Goal: Task Accomplishment & Management: Complete application form

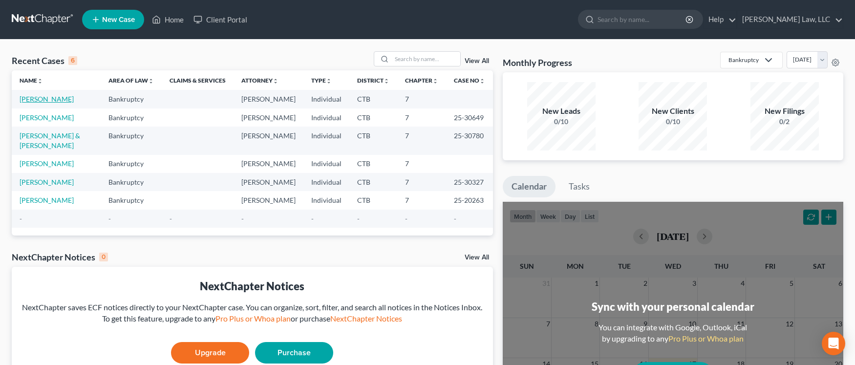
click at [49, 100] on link "[PERSON_NAME]" at bounding box center [47, 99] width 54 height 8
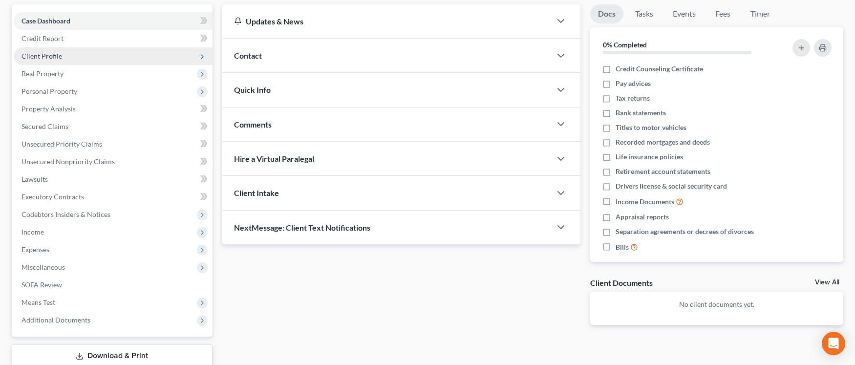
scroll to position [154, 0]
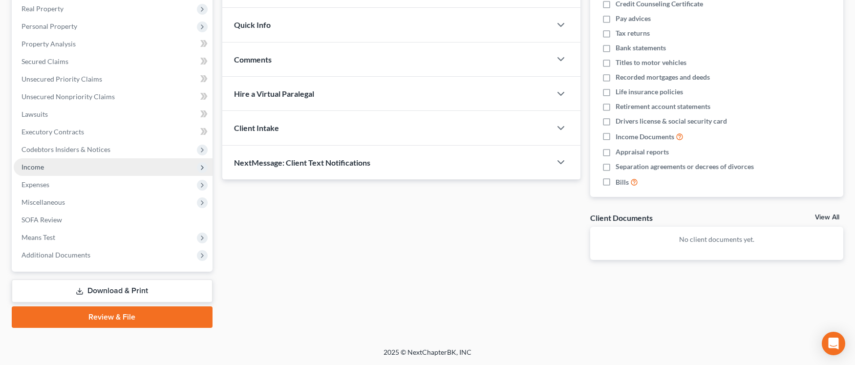
click at [28, 170] on span "Income" at bounding box center [32, 167] width 22 height 8
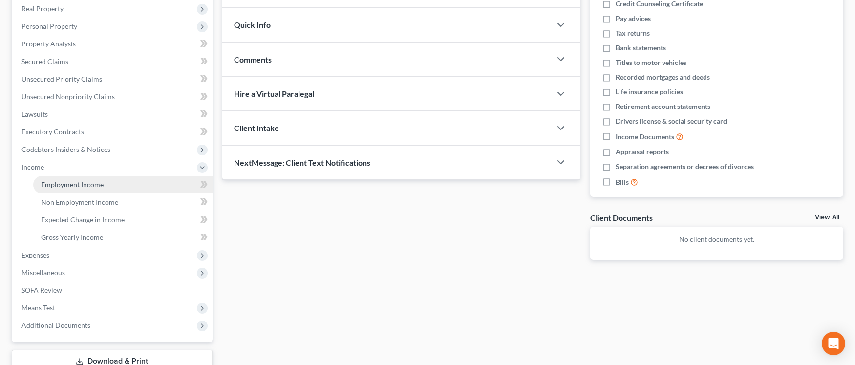
click at [55, 185] on span "Employment Income" at bounding box center [72, 184] width 63 height 8
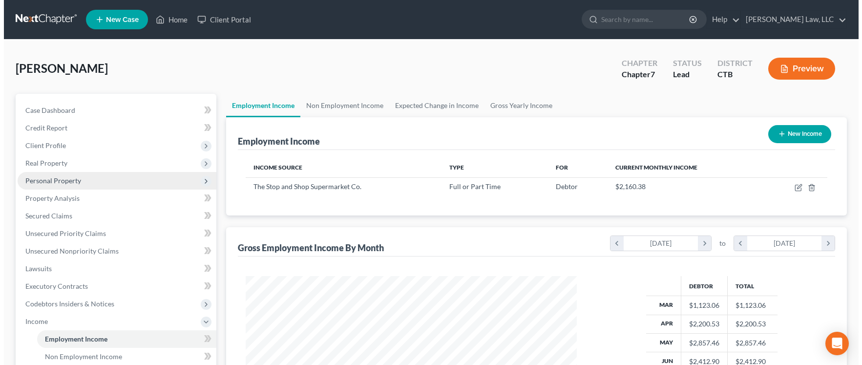
scroll to position [175, 351]
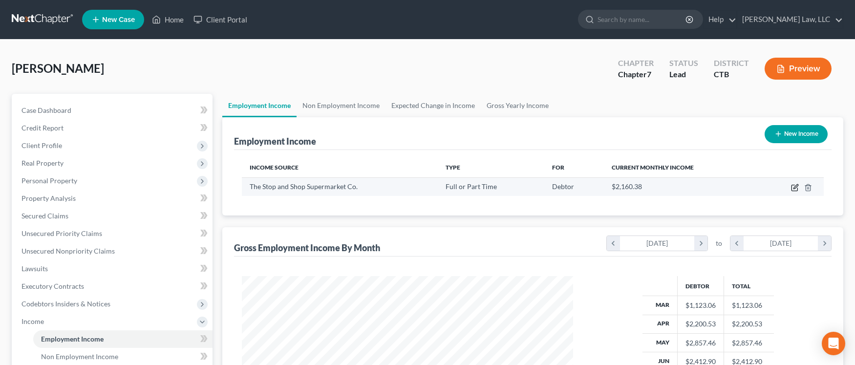
click at [793, 189] on icon "button" at bounding box center [795, 188] width 8 height 8
select select "0"
select select "22"
select select "3"
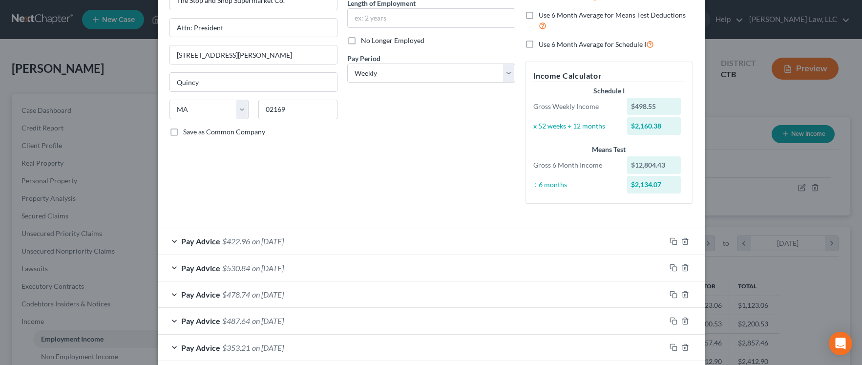
scroll to position [146, 0]
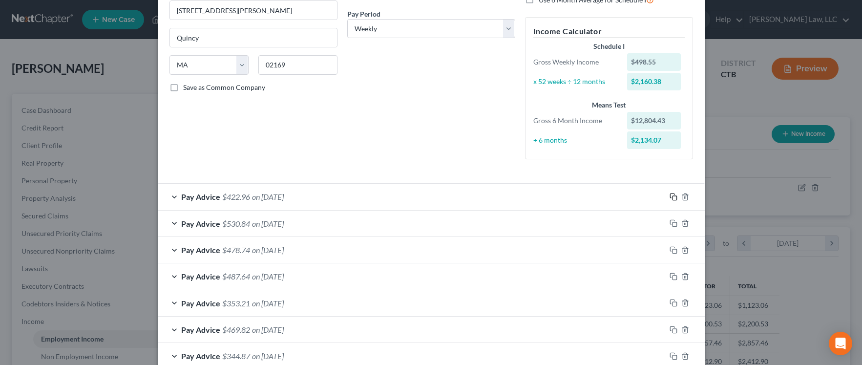
click at [669, 198] on icon "button" at bounding box center [673, 197] width 8 height 8
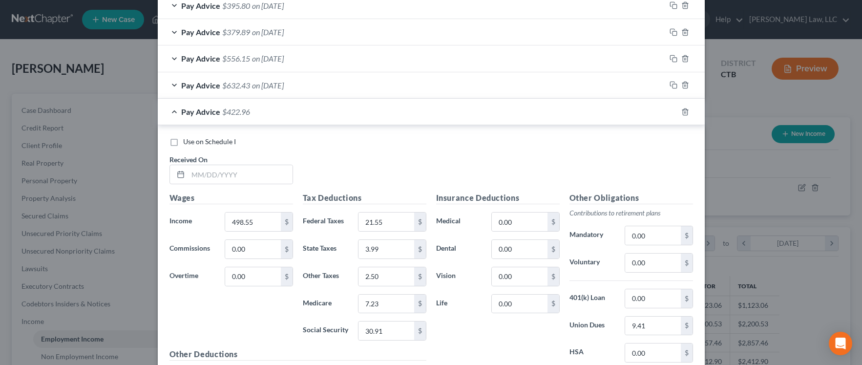
scroll to position [1123, 0]
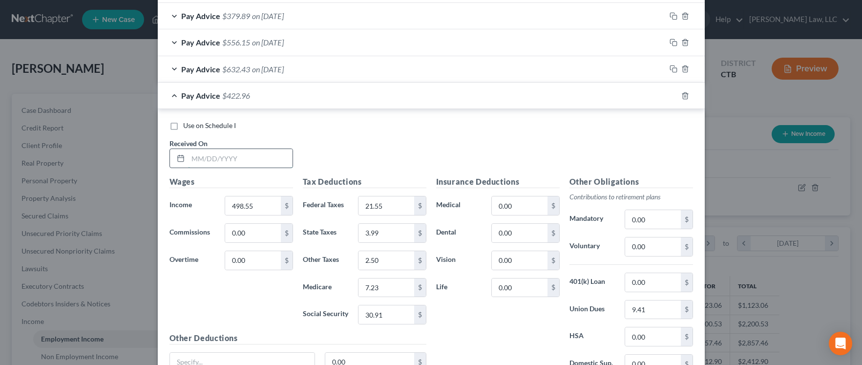
click at [229, 155] on input "text" at bounding box center [240, 158] width 105 height 19
type input "[DATE]"
click at [251, 204] on input "498.55" at bounding box center [252, 205] width 55 height 19
type input "769.65"
click at [383, 203] on input "21.55" at bounding box center [385, 205] width 55 height 19
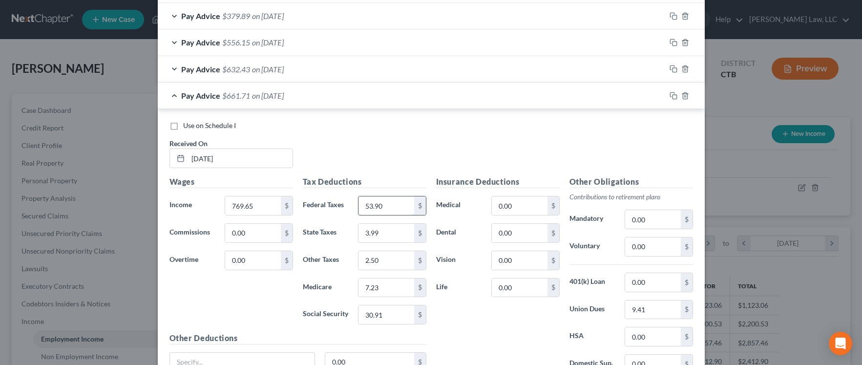
type input "53.90"
type input "23.87"
type input "3.84"
type input "11.16"
type input "47.71"
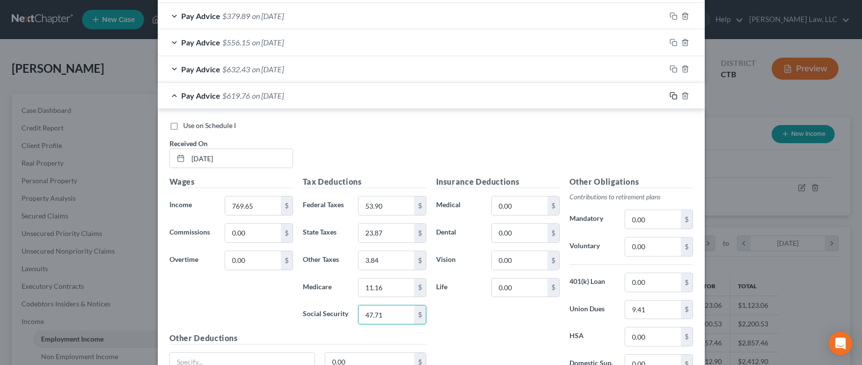
click at [670, 96] on icon "button" at bounding box center [673, 96] width 8 height 8
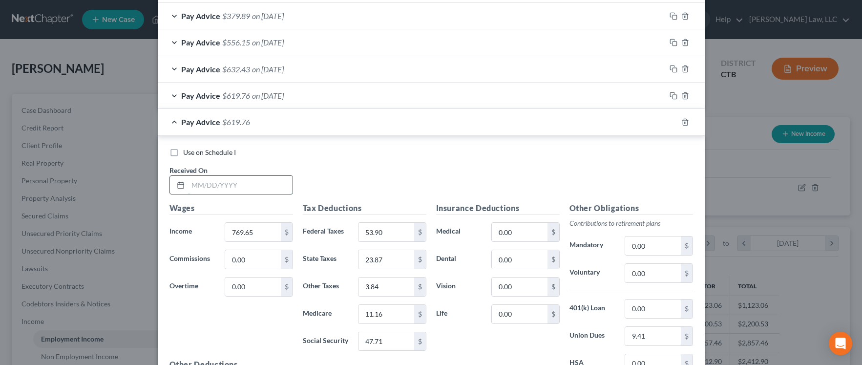
click at [223, 182] on input "text" at bounding box center [240, 185] width 105 height 19
type input "[DATE]"
type input "25.91"
type input "5.68"
type input "2.69"
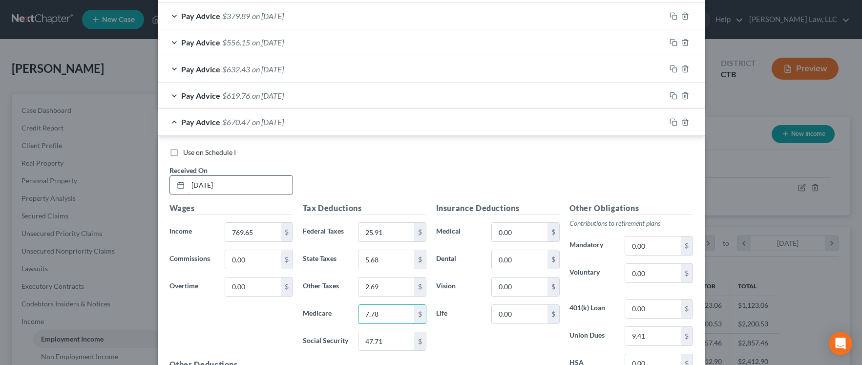
type input "7.78"
type input "33.26"
click at [320, 164] on div "Use on Schedule I Received On * [DATE]" at bounding box center [431, 174] width 533 height 55
type input "536.45"
click at [227, 316] on div "Wages Income * 536.45 $ Commissions 0.00 $ Overtime 0.00 $" at bounding box center [231, 280] width 133 height 156
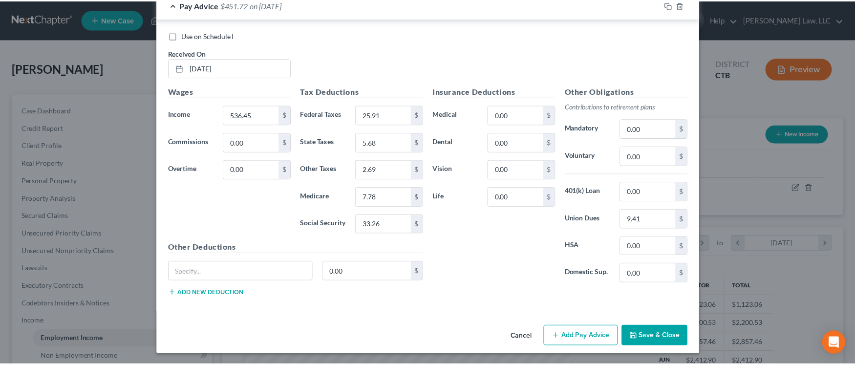
scroll to position [1241, 0]
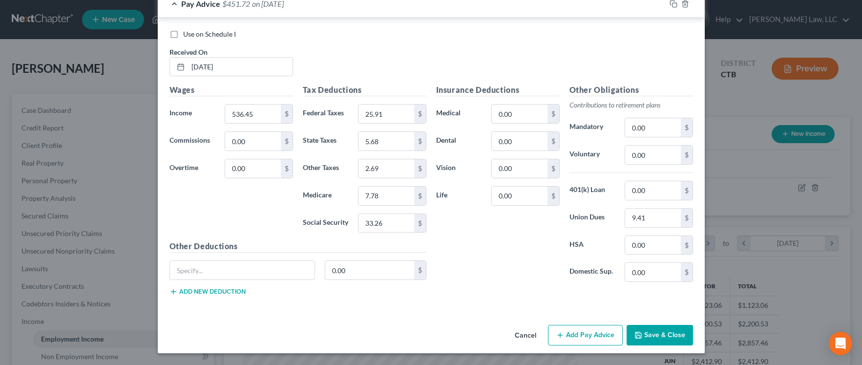
click at [642, 332] on button "Save & Close" at bounding box center [660, 335] width 66 height 21
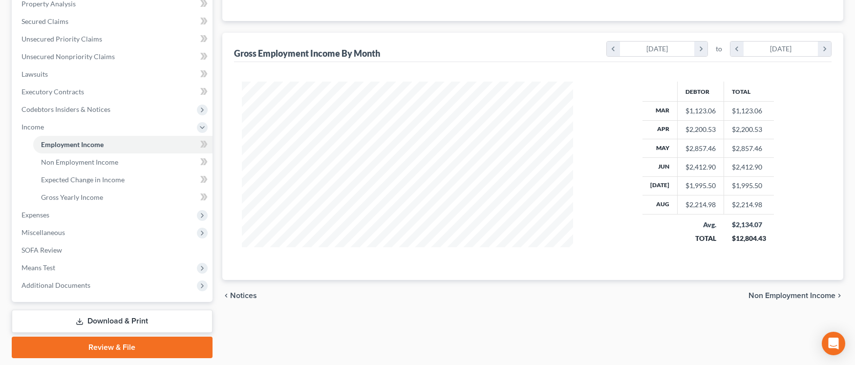
scroll to position [195, 0]
